Goal: Task Accomplishment & Management: Complete application form

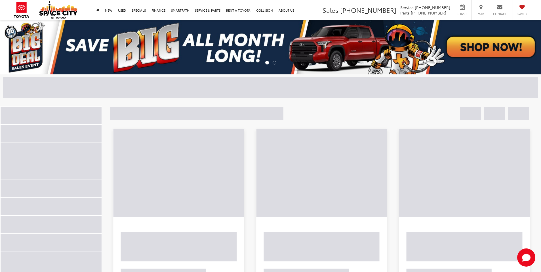
select select "Month"
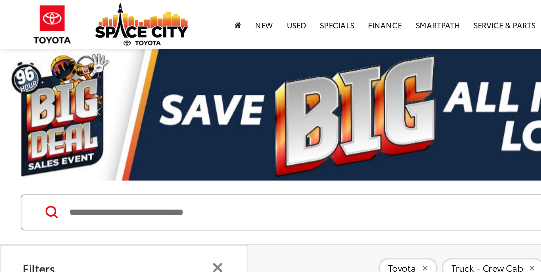
type input "**"
select select "Month"
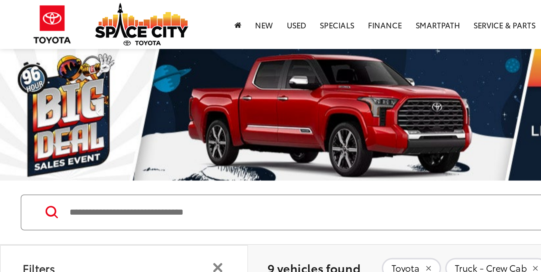
click at [260, 92] on html "Accessibility Screen-Reader Guide, Feedback, and Issue Reporting | New window S…" at bounding box center [270, 136] width 541 height 272
